Goal: Navigation & Orientation: Find specific page/section

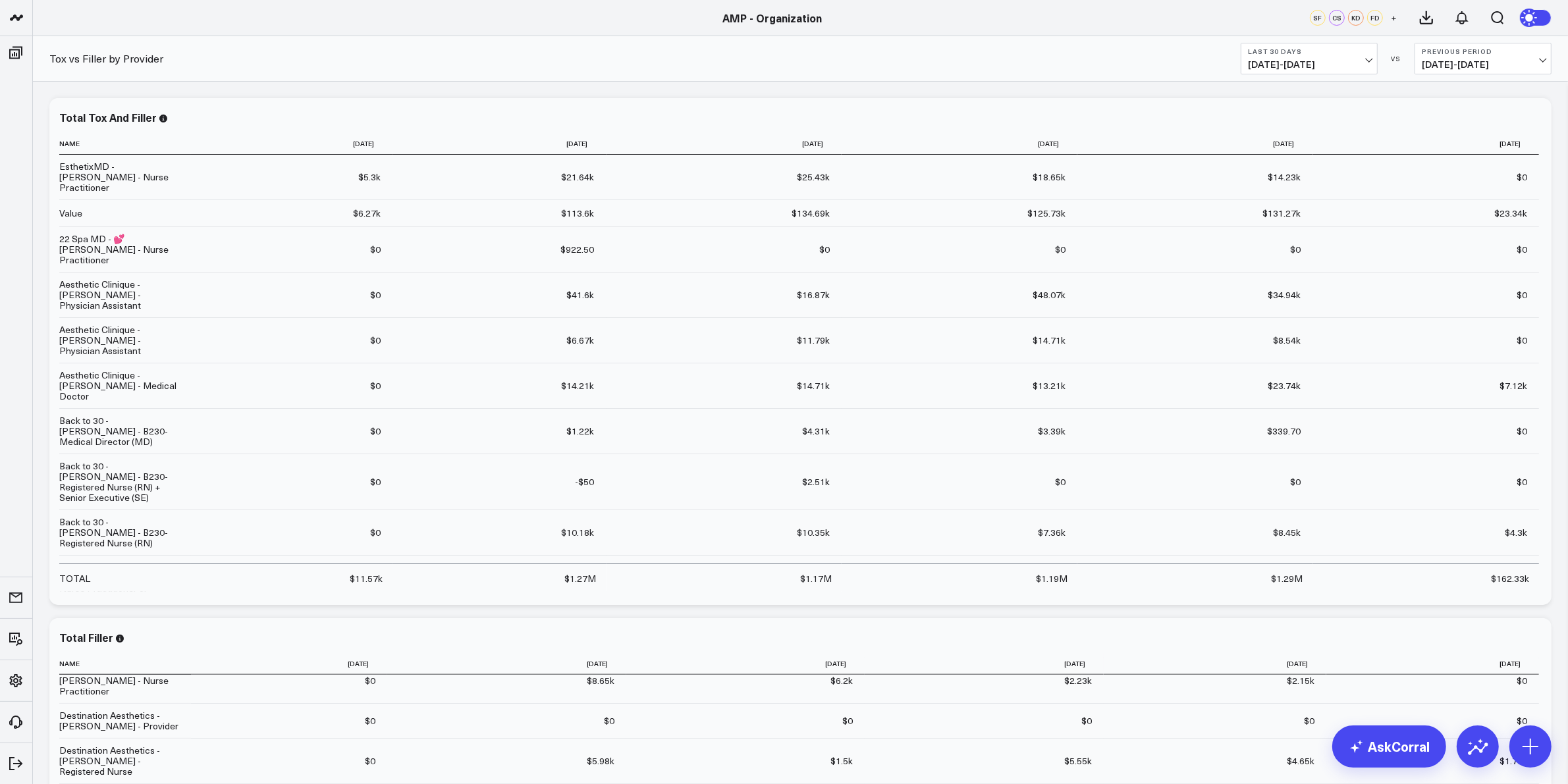
type input "r"
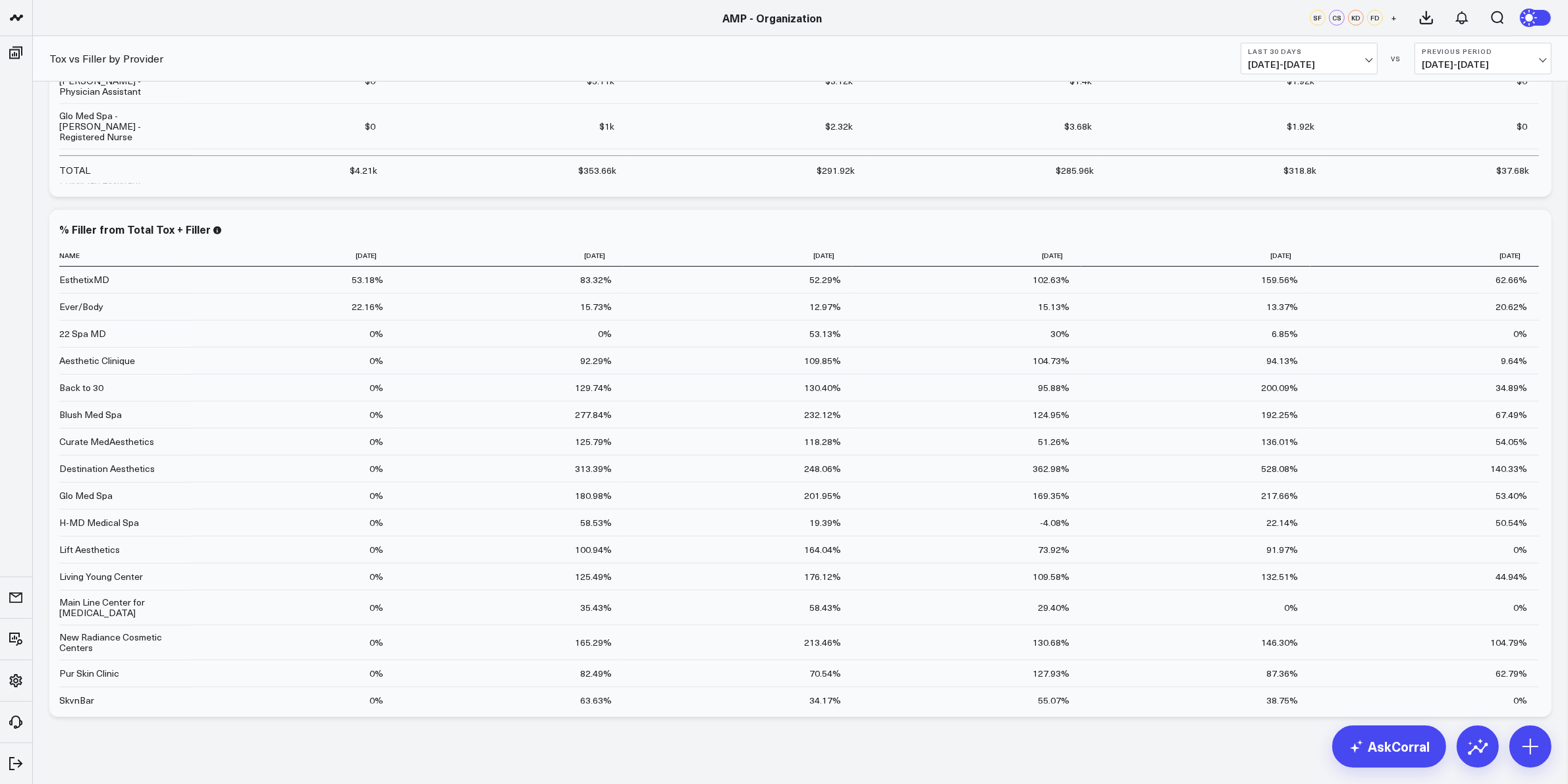
scroll to position [947, 0]
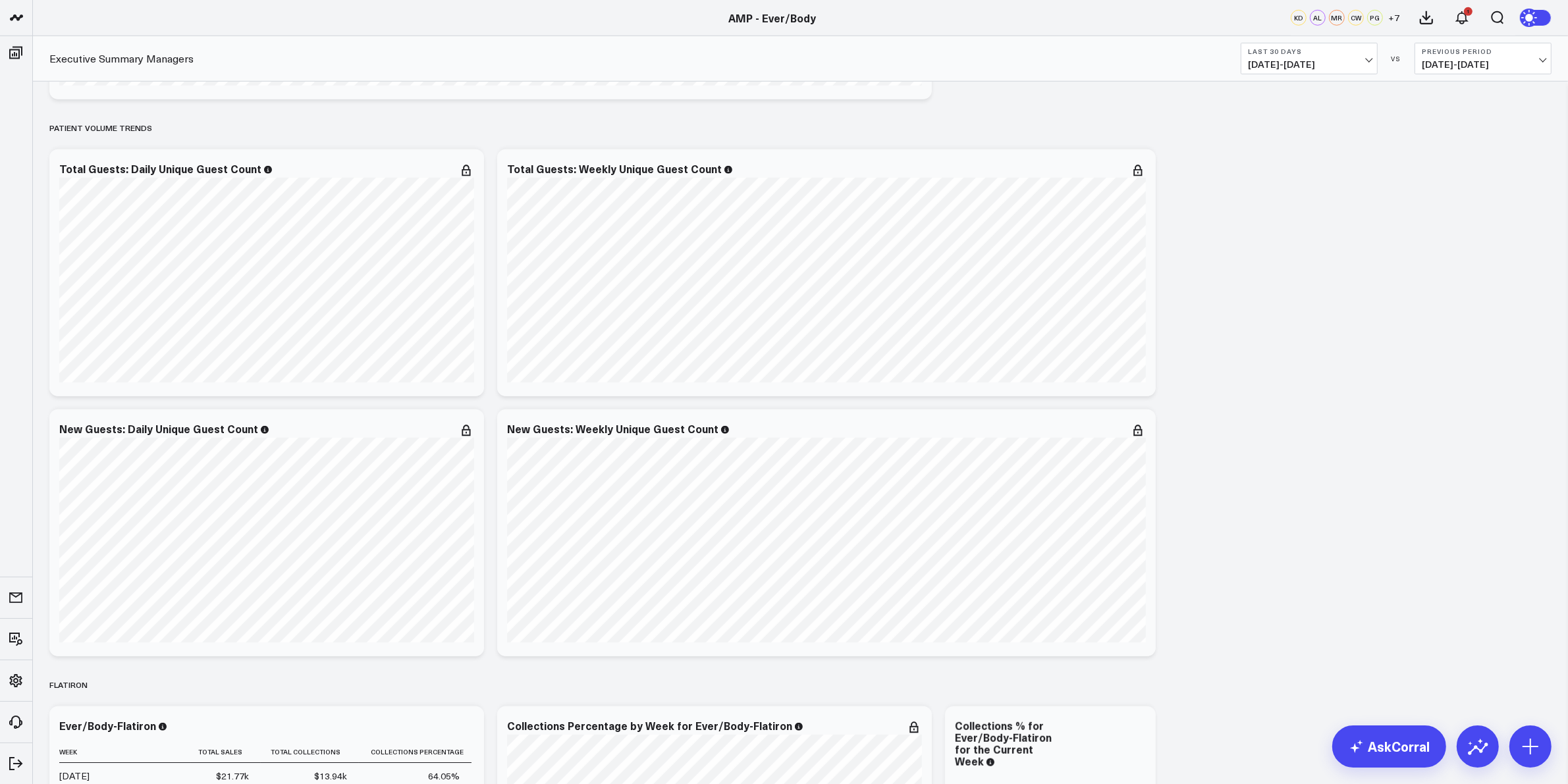
scroll to position [1070, 0]
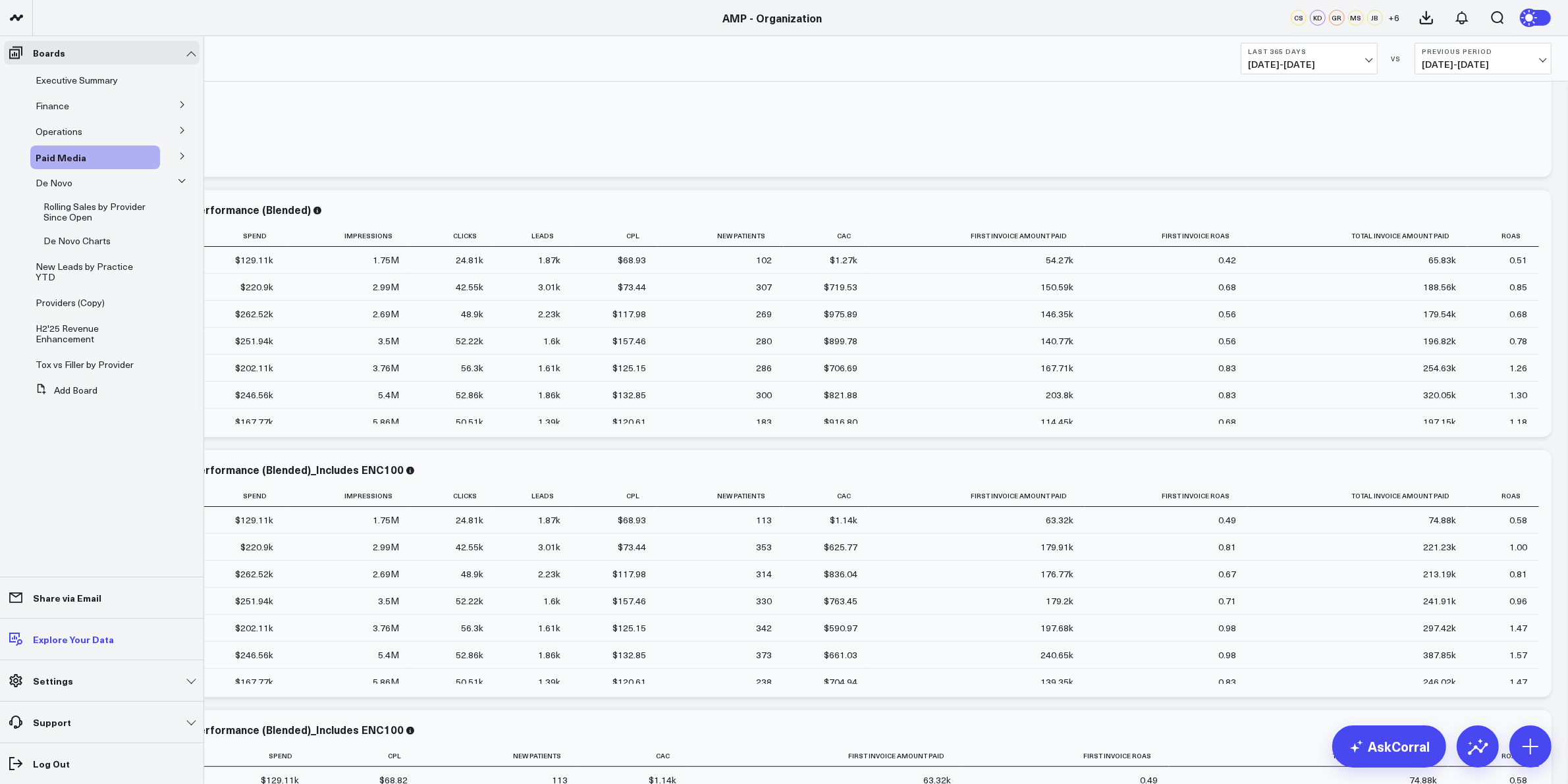
click at [82, 634] on p "Explore Your Data" at bounding box center [74, 639] width 81 height 10
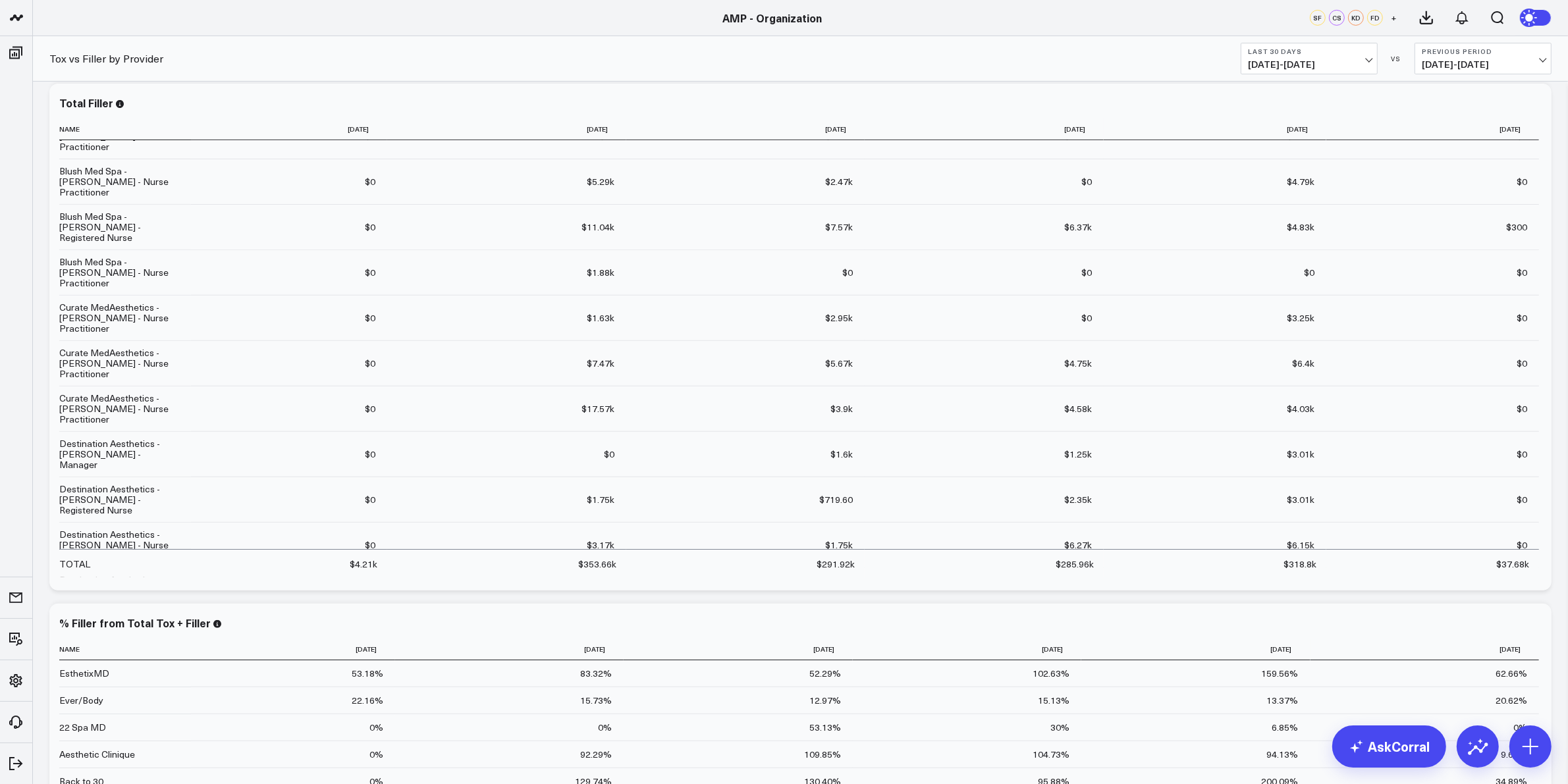
scroll to position [659, 0]
